Goal: Information Seeking & Learning: Learn about a topic

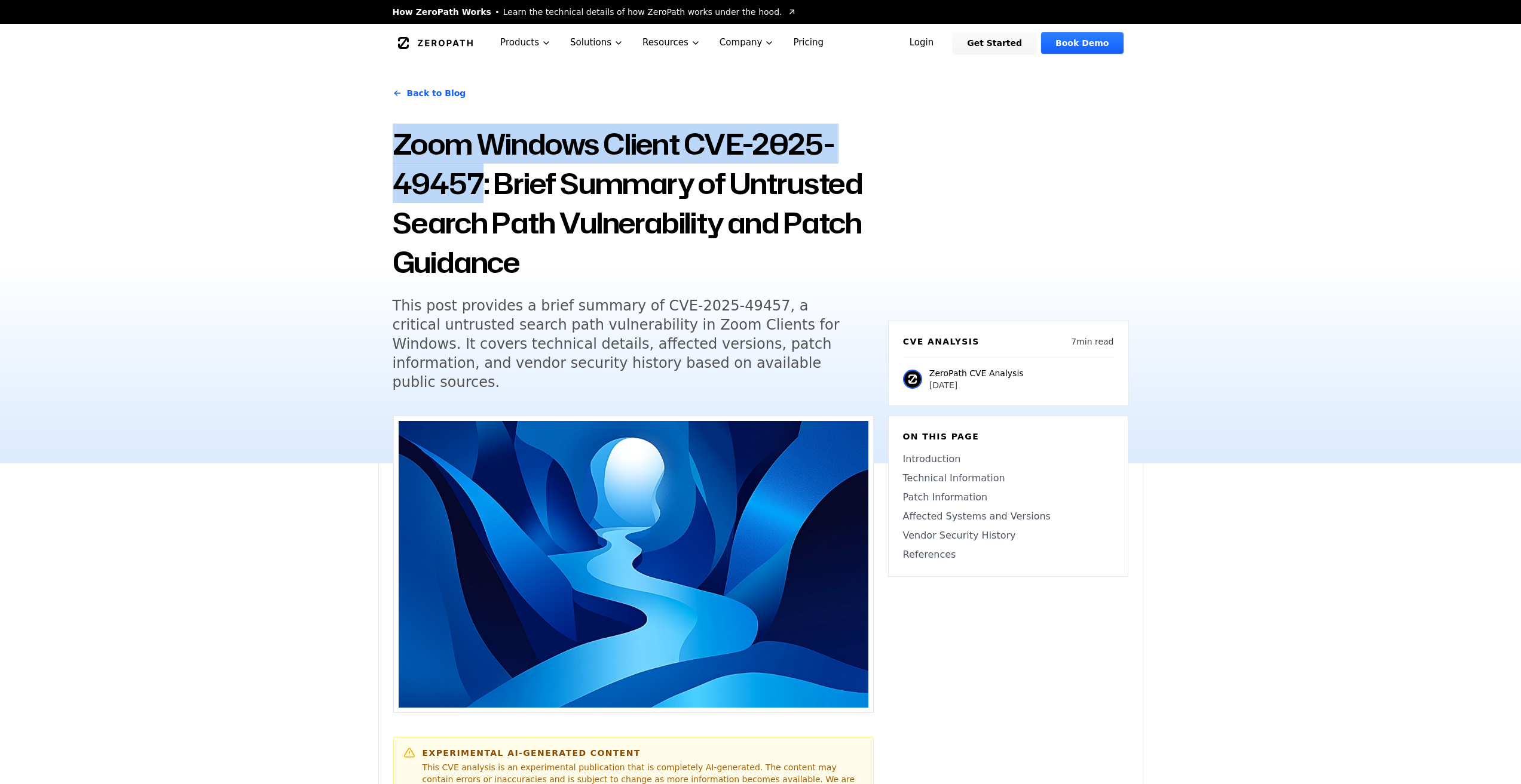
drag, startPoint x: 389, startPoint y: 135, endPoint x: 476, endPoint y: 186, distance: 100.8
click at [476, 186] on div "Back to Blog Zoom Windows Client CVE-2025-49457: Brief Summary of Untrusted Sea…" at bounding box center [761, 262] width 765 height 401
copy h1 "Zoom Windows Client CVE-2025-49457"
click at [676, 137] on h1 "Zoom Windows Client CVE-2025-49457: Brief Summary of Untrusted Search Path Vuln…" at bounding box center [633, 203] width 481 height 158
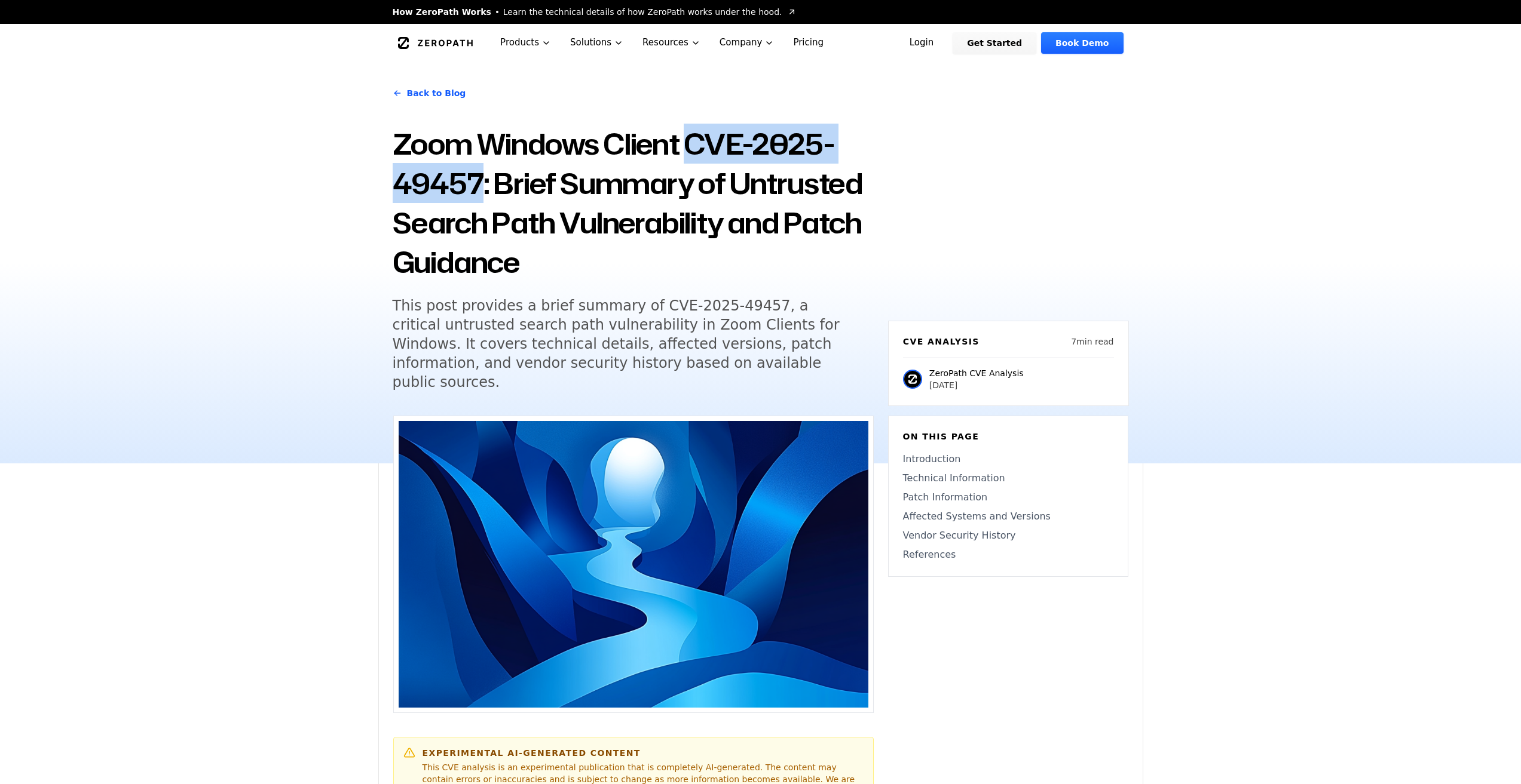
drag, startPoint x: 692, startPoint y: 138, endPoint x: 477, endPoint y: 182, distance: 219.5
click at [477, 182] on h1 "Zoom Windows Client CVE-2025-49457: Brief Summary of Untrusted Search Path Vuln…" at bounding box center [633, 203] width 481 height 158
copy h1 "CVE-2025-49457"
drag, startPoint x: 402, startPoint y: 147, endPoint x: 441, endPoint y: 147, distance: 39.0
click at [475, 180] on h1 "Zoom Windows Client CVE-2025-49457: Brief Summary of Untrusted Search Path Vuln…" at bounding box center [633, 203] width 481 height 158
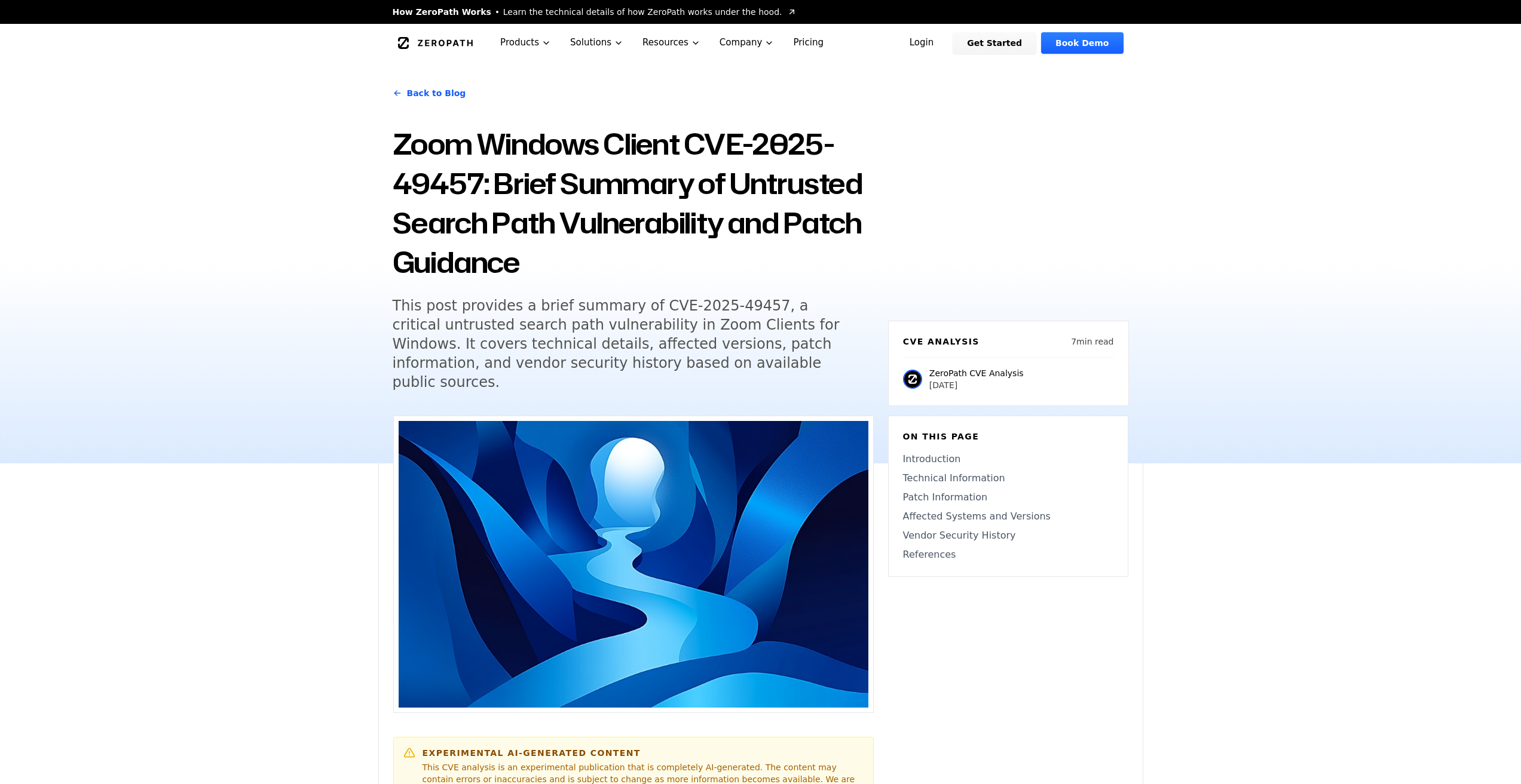
click at [398, 147] on h1 "Zoom Windows Client CVE-2025-49457: Brief Summary of Untrusted Search Path Vuln…" at bounding box center [633, 203] width 481 height 158
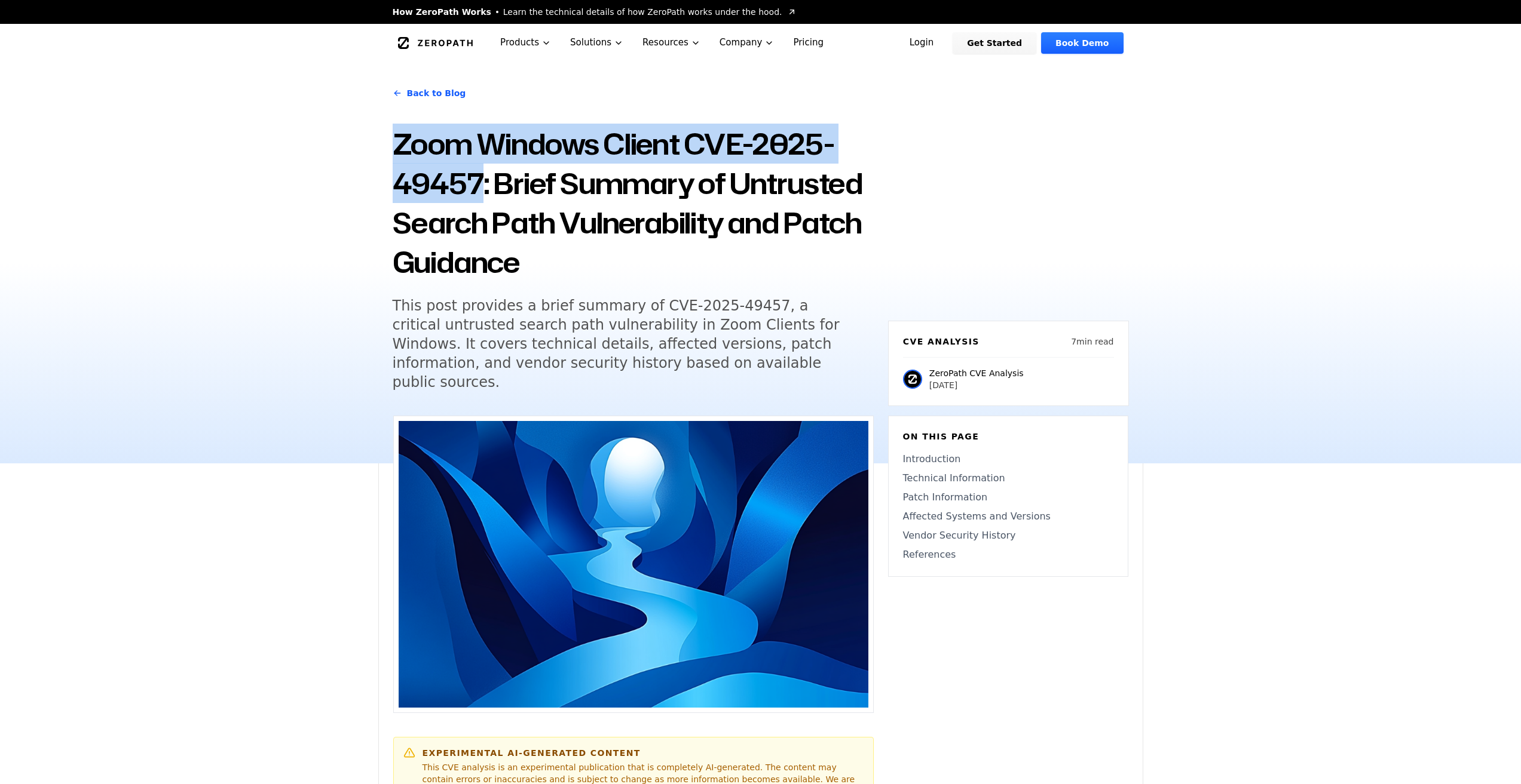
drag, startPoint x: 391, startPoint y: 138, endPoint x: 479, endPoint y: 185, distance: 99.8
click at [479, 185] on div "Back to Blog Zoom Windows Client CVE-2025-49457: Brief Summary of Untrusted Sea…" at bounding box center [761, 262] width 765 height 401
copy h1 "Zoom Windows Client CVE-2025-49457"
click at [464, 183] on h1 "Zoom Windows Client CVE-2025-49457: Brief Summary of Untrusted Search Path Vuln…" at bounding box center [633, 203] width 481 height 158
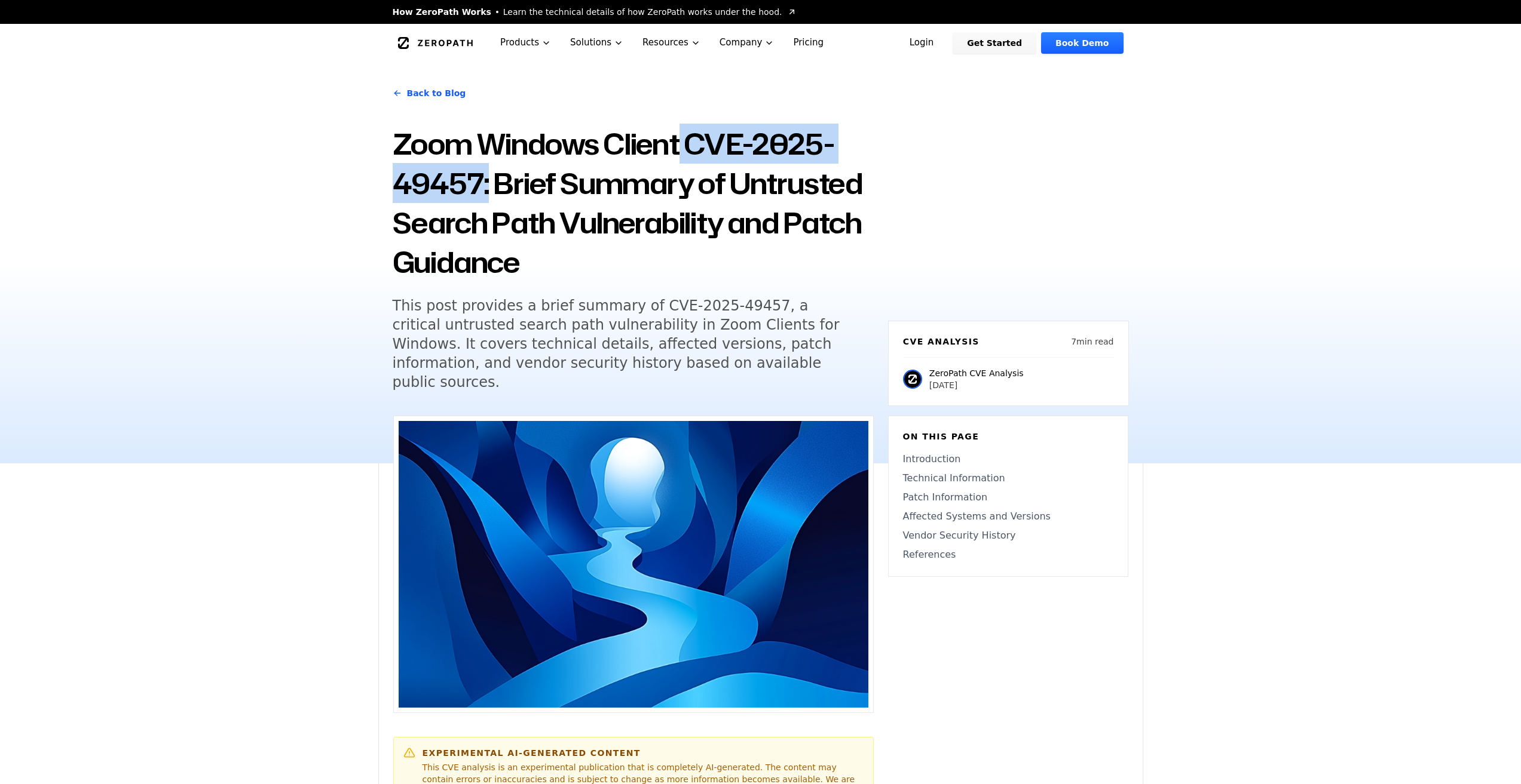
drag, startPoint x: 681, startPoint y: 145, endPoint x: 487, endPoint y: 187, distance: 198.5
click at [487, 187] on h1 "Zoom Windows Client CVE-2025-49457: Brief Summary of Untrusted Search Path Vuln…" at bounding box center [633, 203] width 481 height 158
copy h1 "CVE-2025-49457:"
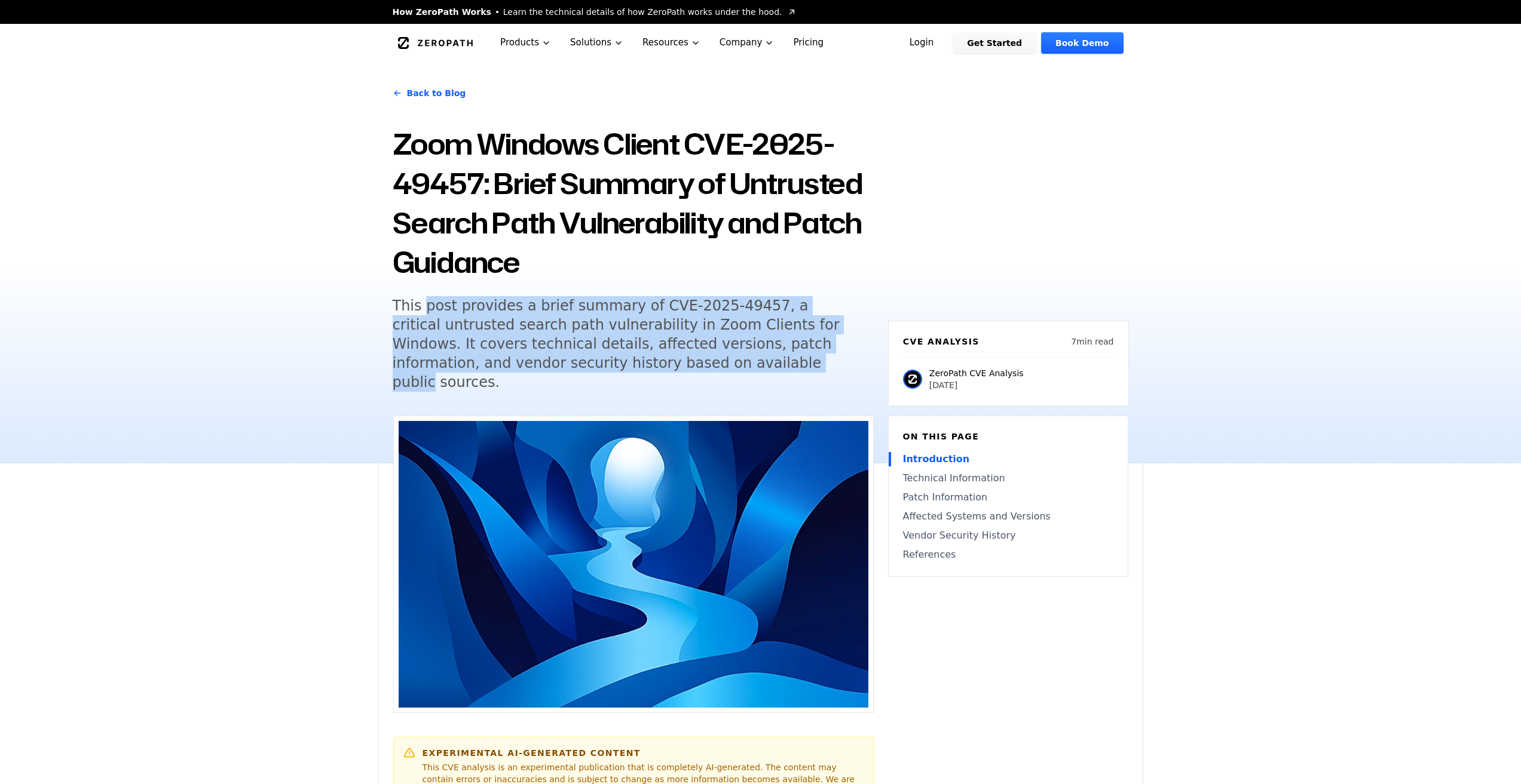
drag, startPoint x: 424, startPoint y: 303, endPoint x: 649, endPoint y: 378, distance: 237.2
click at [649, 378] on div "Back to Blog Zoom Windows Client CVE-2025-49457: Brief Summary of Untrusted Sea…" at bounding box center [633, 241] width 481 height 330
click at [477, 333] on h5 "This post provides a brief summary of CVE-2025-49457, a critical untrusted sear…" at bounding box center [622, 344] width 459 height 96
drag, startPoint x: 425, startPoint y: 304, endPoint x: 650, endPoint y: 367, distance: 233.7
click at [650, 367] on h5 "This post provides a brief summary of CVE-2025-49457, a critical untrusted sear…" at bounding box center [622, 344] width 459 height 96
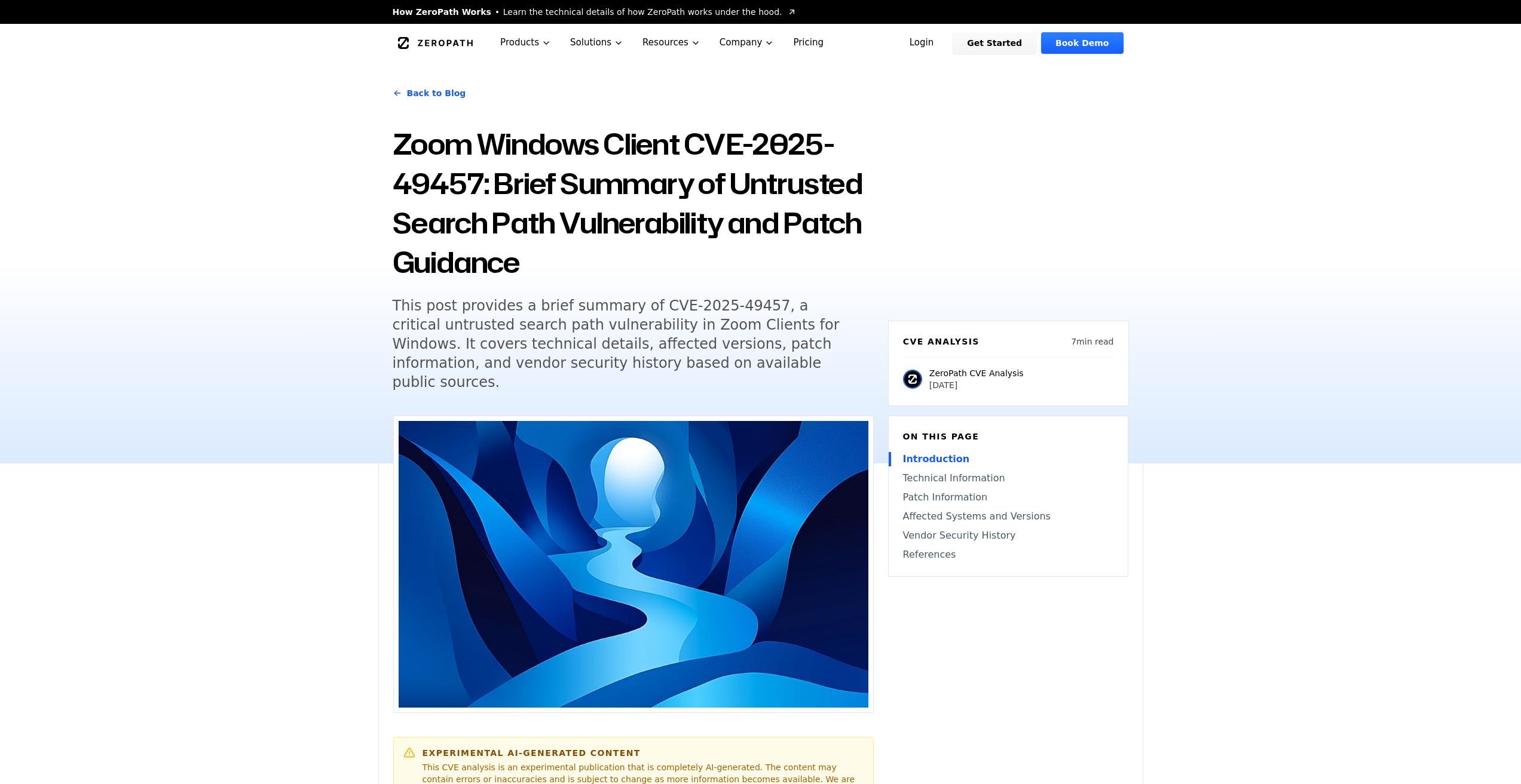
click at [476, 169] on h1 "Zoom Windows Client CVE-2025-49457: Brief Summary of Untrusted Search Path Vuln…" at bounding box center [633, 203] width 481 height 158
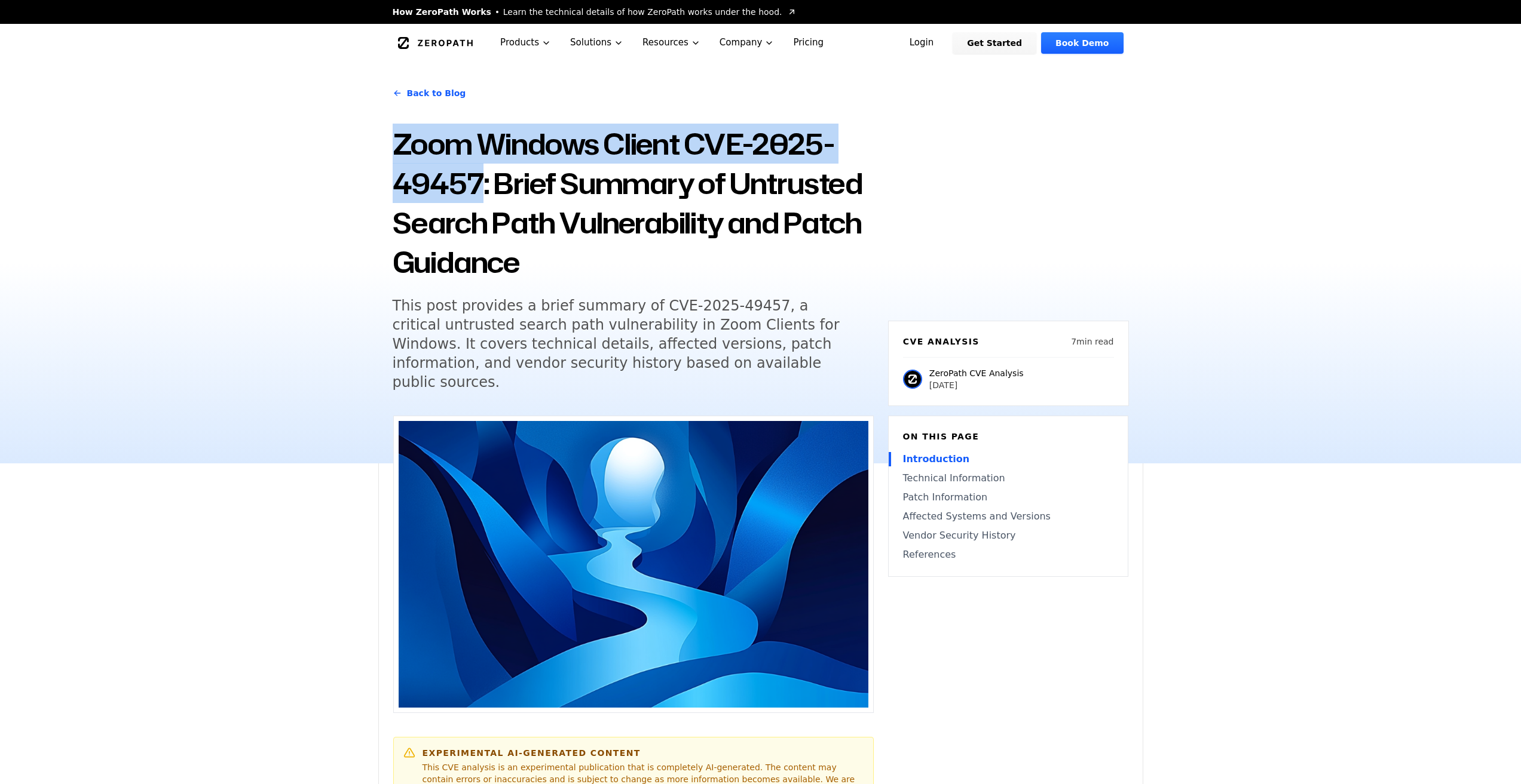
drag, startPoint x: 398, startPoint y: 135, endPoint x: 480, endPoint y: 174, distance: 90.8
click at [480, 174] on h1 "Zoom Windows Client CVE-2025-49457: Brief Summary of Untrusted Search Path Vuln…" at bounding box center [633, 203] width 481 height 158
copy h1 "Zoom Windows Client CVE-2025-49457"
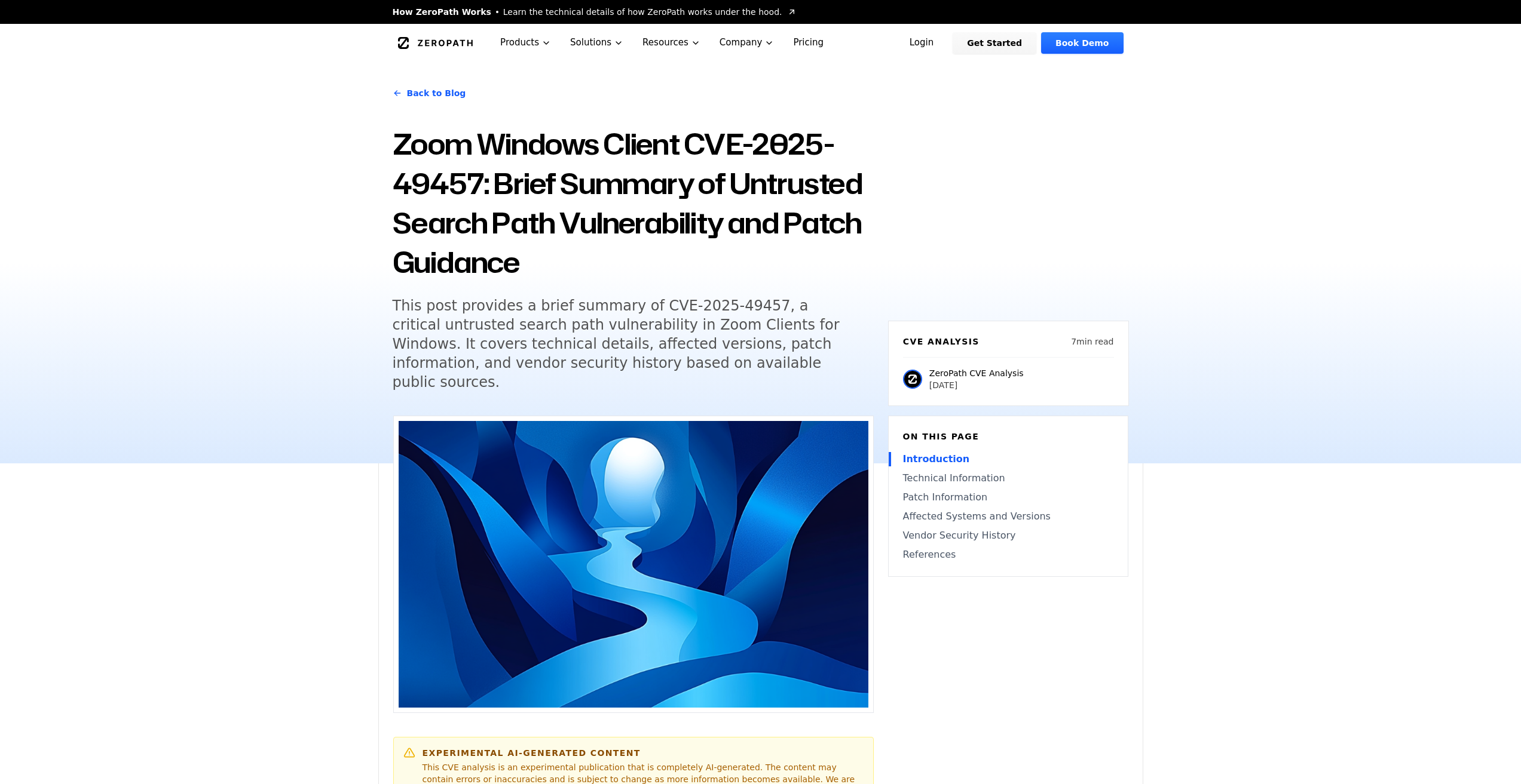
drag, startPoint x: 754, startPoint y: 116, endPoint x: 715, endPoint y: 130, distance: 41.4
click at [750, 117] on div "Back to Blog Zoom Windows Client CVE-2025-49457: Brief Summary of Untrusted Sea…" at bounding box center [633, 241] width 481 height 330
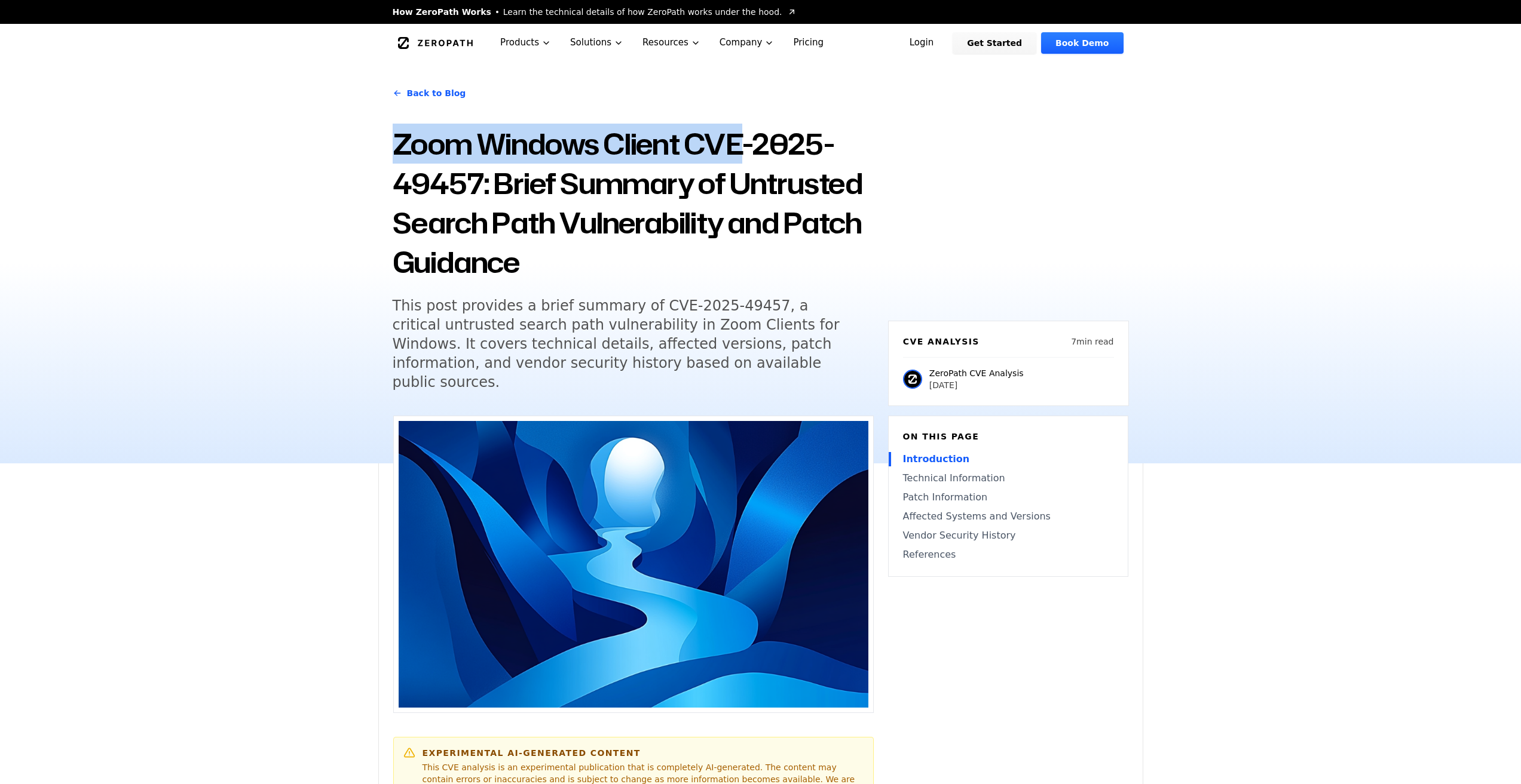
drag, startPoint x: 699, startPoint y: 131, endPoint x: 692, endPoint y: 150, distance: 20.2
click at [698, 131] on h1 "Zoom Windows Client CVE-2025-49457: Brief Summary of Untrusted Search Path Vuln…" at bounding box center [633, 203] width 481 height 158
click at [692, 150] on h1 "Zoom Windows Client CVE-2025-49457: Brief Summary of Untrusted Search Path Vuln…" at bounding box center [633, 203] width 481 height 158
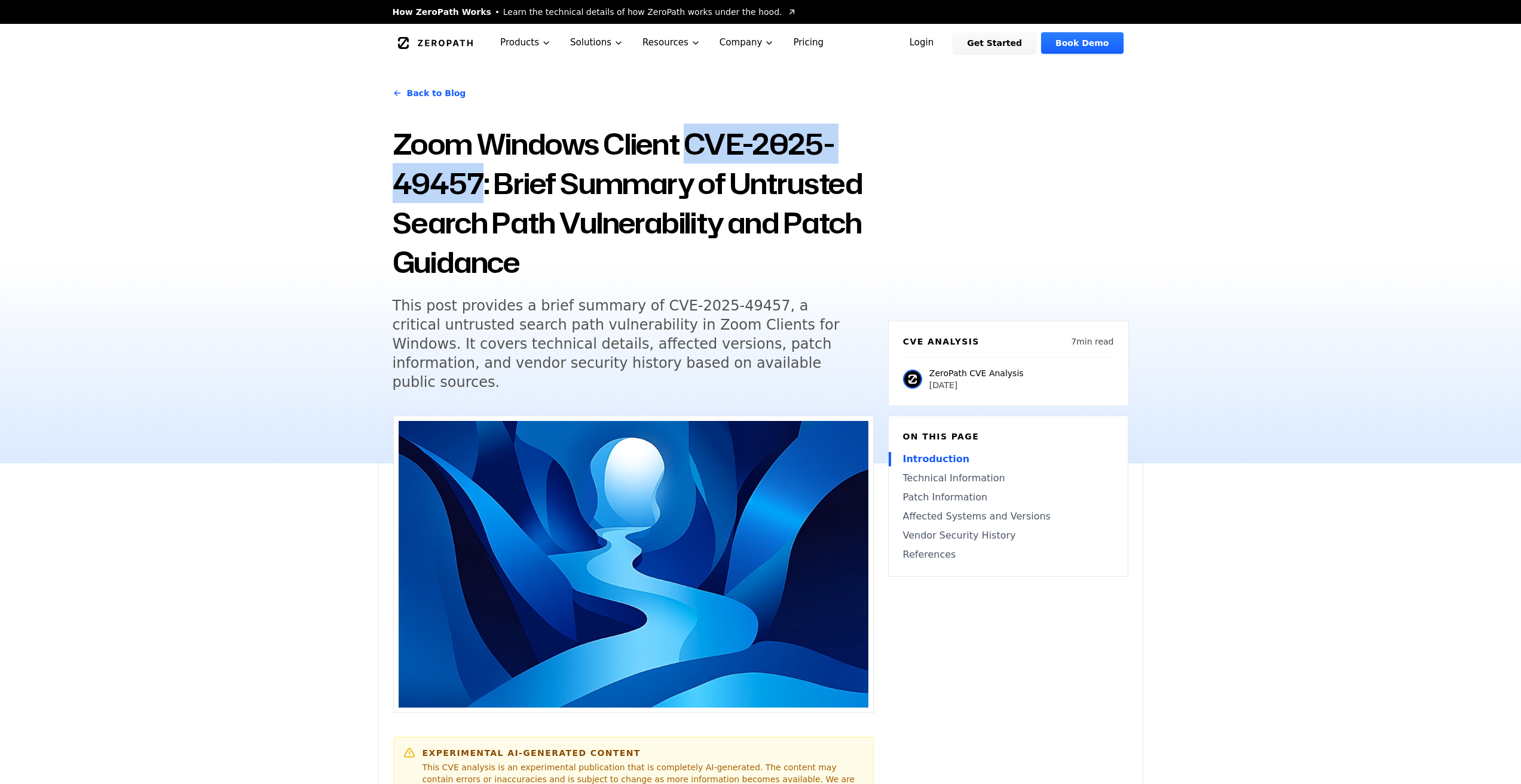
drag, startPoint x: 692, startPoint y: 144, endPoint x: 481, endPoint y: 188, distance: 215.5
click at [481, 188] on h1 "Zoom Windows Client CVE-2025-49457: Brief Summary of Untrusted Search Path Vuln…" at bounding box center [633, 203] width 481 height 158
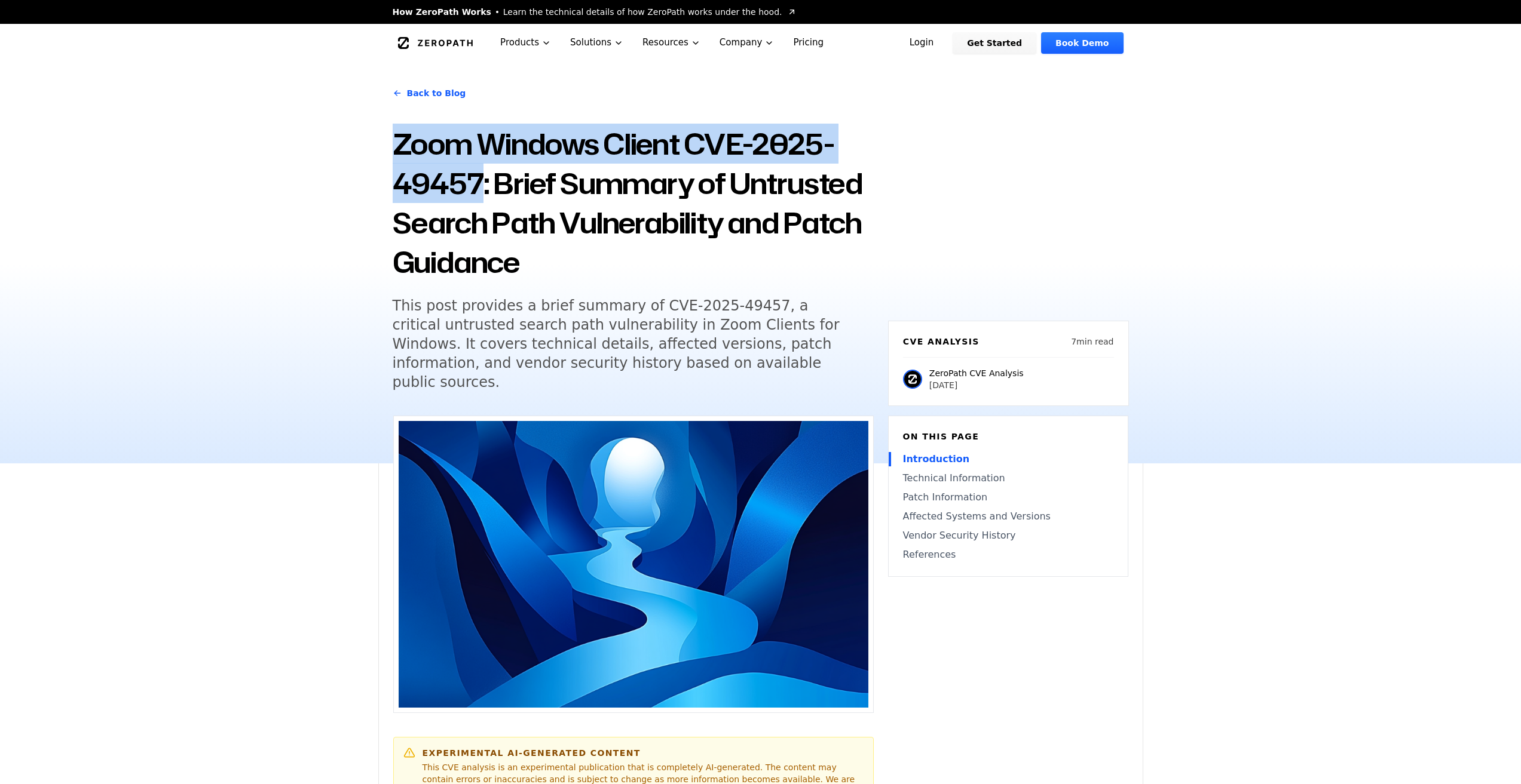
drag, startPoint x: 398, startPoint y: 140, endPoint x: 485, endPoint y: 174, distance: 93.4
click at [485, 174] on h1 "Zoom Windows Client CVE-2025-49457: Brief Summary of Untrusted Search Path Vuln…" at bounding box center [633, 203] width 481 height 158
copy h1 "Zoom Windows Client CVE-2025-49457"
click at [677, 144] on h1 "Zoom Windows Client CVE-2025-49457: Brief Summary of Untrusted Search Path Vuln…" at bounding box center [633, 203] width 481 height 158
click at [686, 138] on h1 "Zoom Windows Client CVE-2025-49457: Brief Summary of Untrusted Search Path Vuln…" at bounding box center [633, 203] width 481 height 158
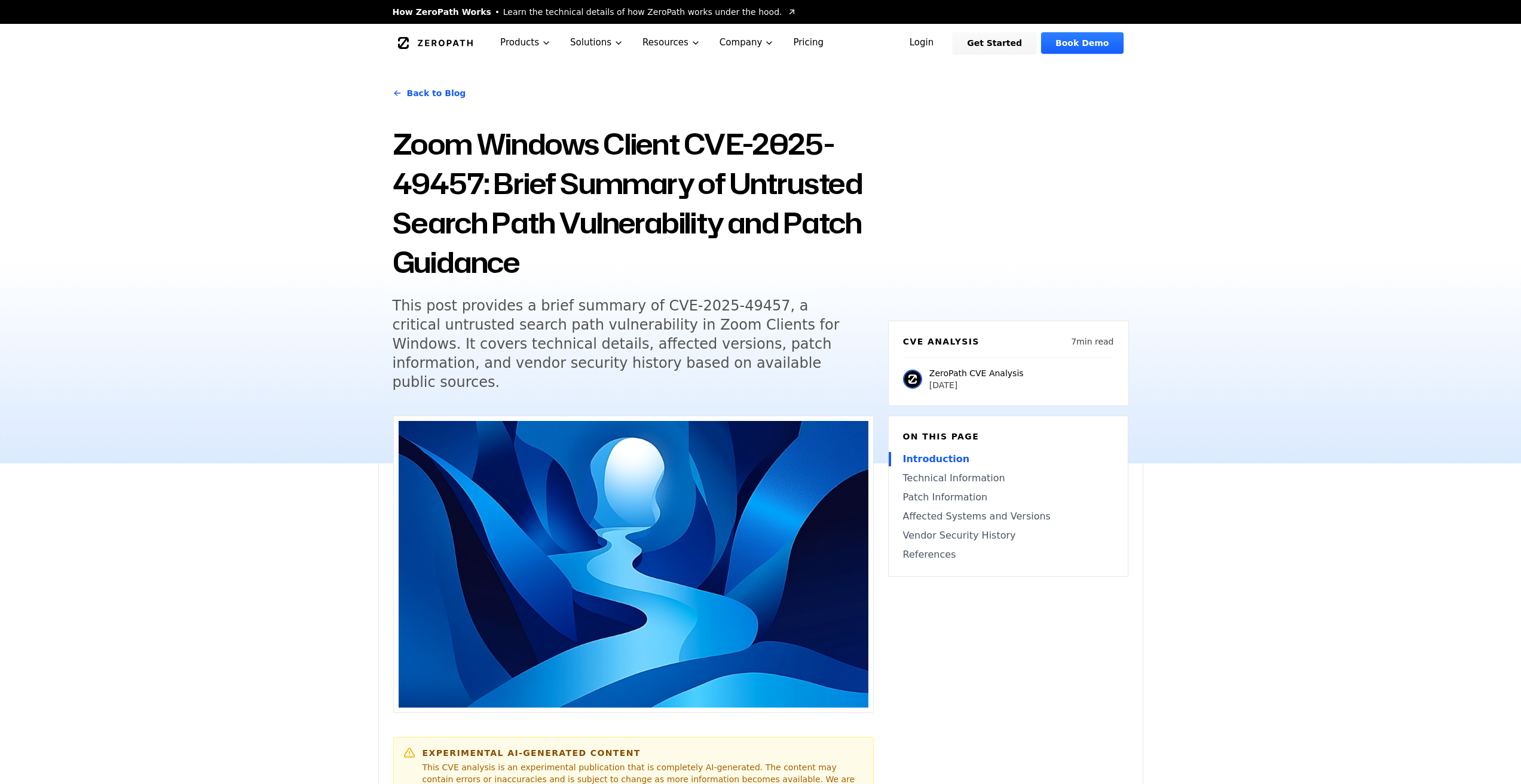
click at [686, 141] on h1 "Zoom Windows Client CVE-2025-49457: Brief Summary of Untrusted Search Path Vuln…" at bounding box center [633, 203] width 481 height 158
drag, startPoint x: 692, startPoint y: 144, endPoint x: 491, endPoint y: 172, distance: 202.9
click at [491, 172] on h1 "Zoom Windows Client CVE-2025-49457: Brief Summary of Untrusted Search Path Vuln…" at bounding box center [633, 203] width 481 height 158
